Goal: Transaction & Acquisition: Download file/media

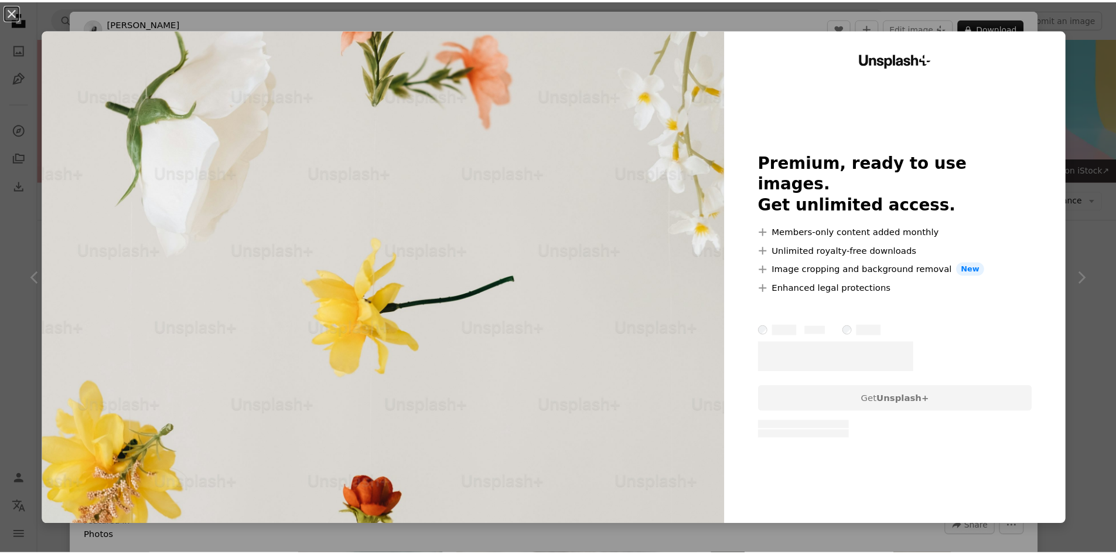
scroll to position [5810, 0]
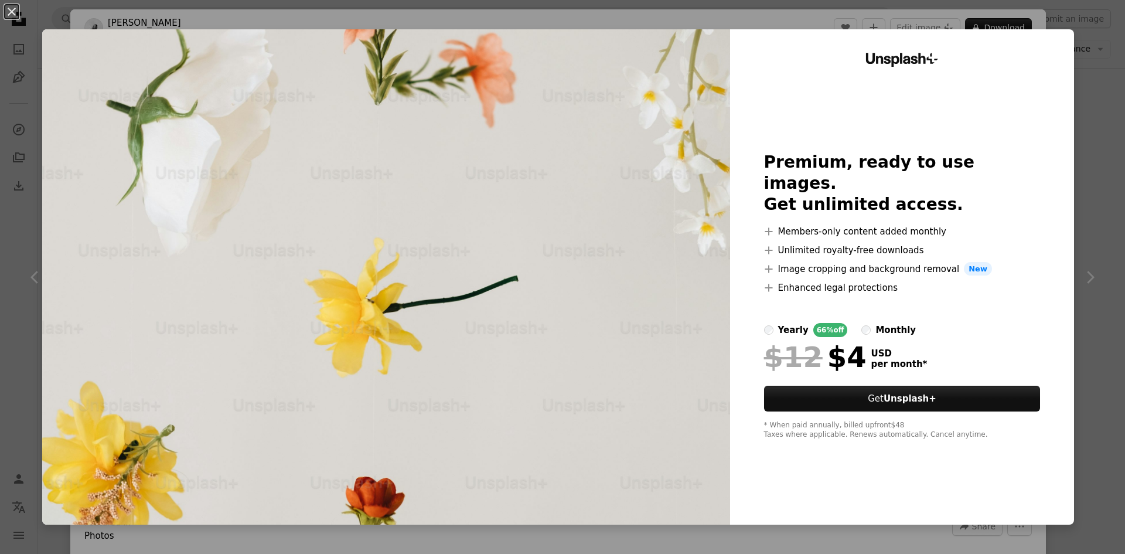
click at [1094, 306] on div "An X shape Unsplash+ Premium, ready to use images. Get unlimited access. A plus…" at bounding box center [562, 277] width 1125 height 554
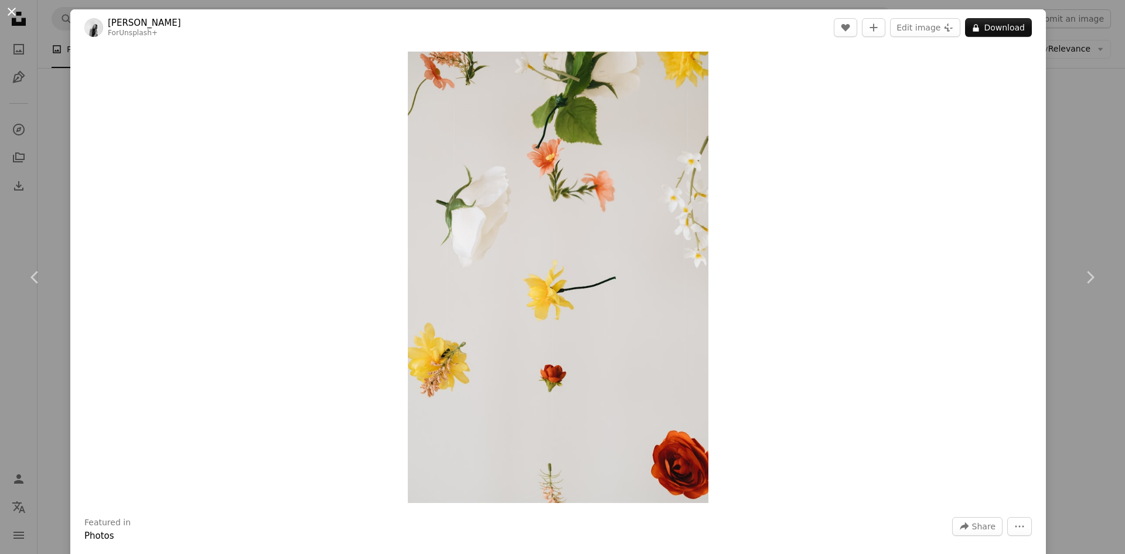
click at [11, 9] on button "An X shape" at bounding box center [12, 12] width 14 height 14
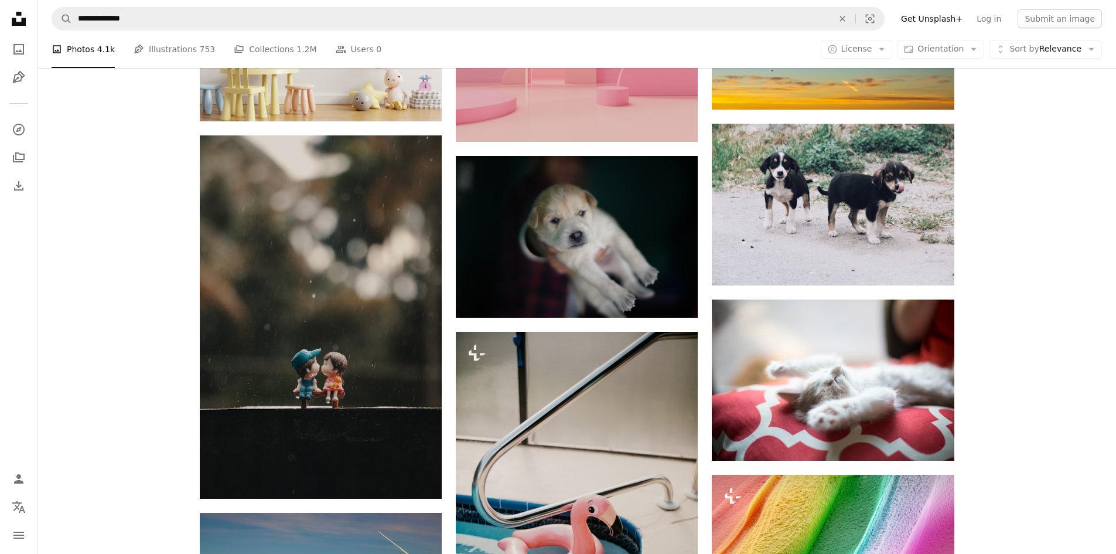
scroll to position [6396, 0]
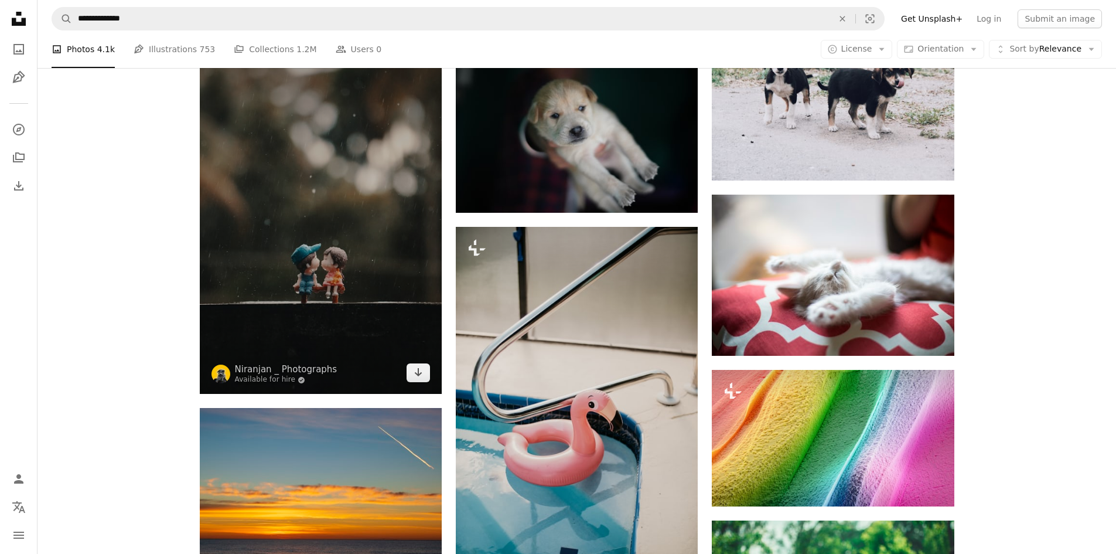
click at [346, 308] on img at bounding box center [321, 211] width 242 height 363
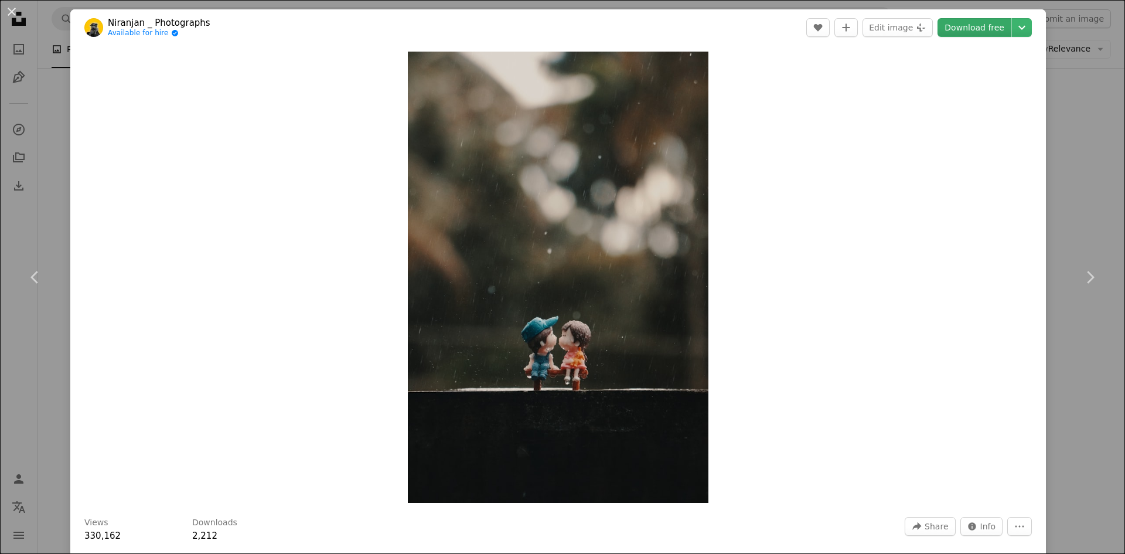
click at [974, 24] on link "Download free" at bounding box center [974, 27] width 74 height 19
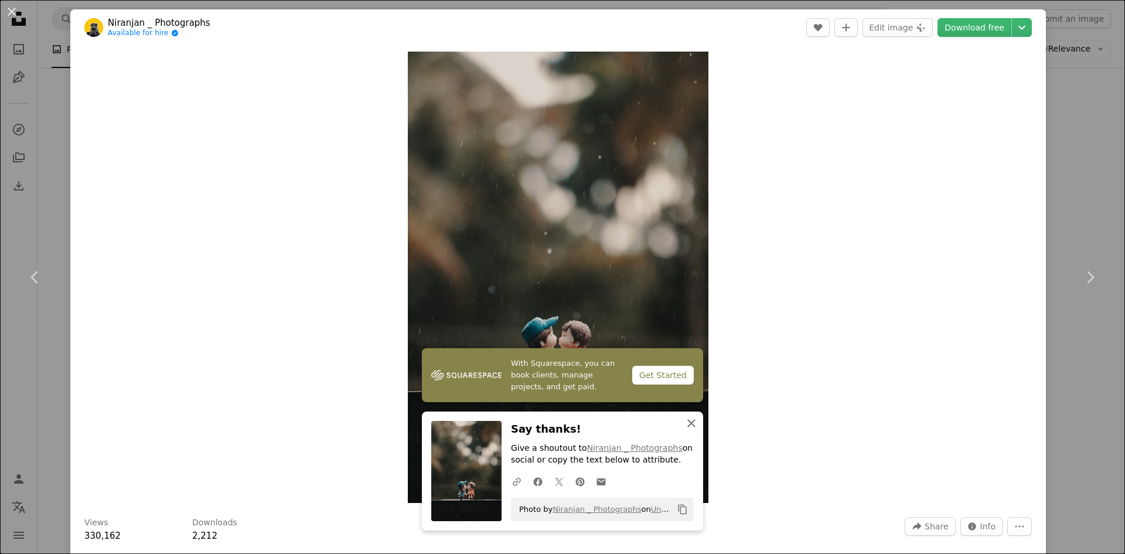
click at [687, 424] on icon "button" at bounding box center [691, 423] width 8 height 8
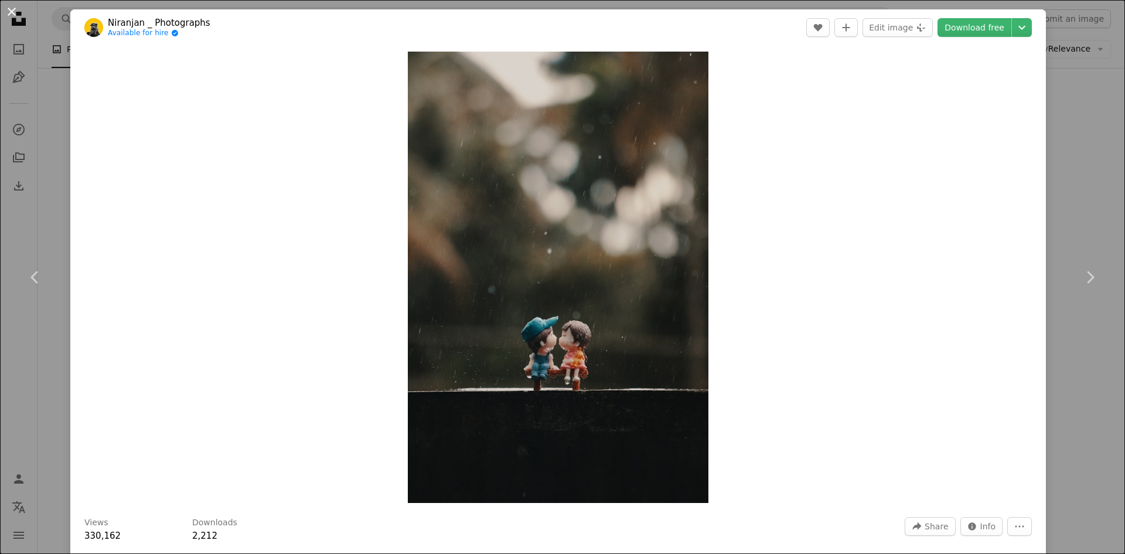
click at [12, 8] on button "An X shape" at bounding box center [12, 12] width 14 height 14
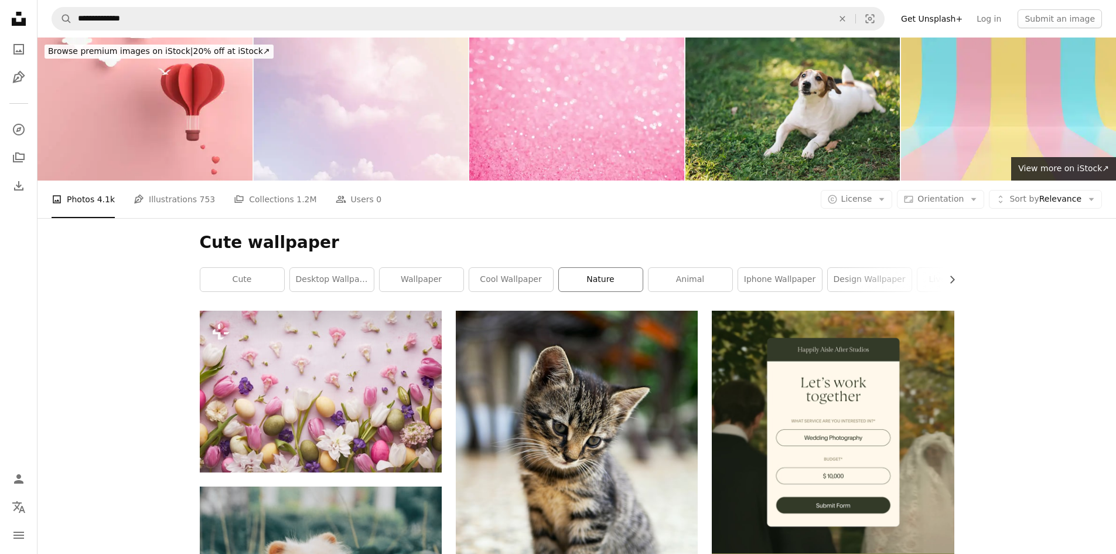
click at [619, 281] on link "nature" at bounding box center [601, 279] width 84 height 23
